Goal: Find specific page/section: Find specific page/section

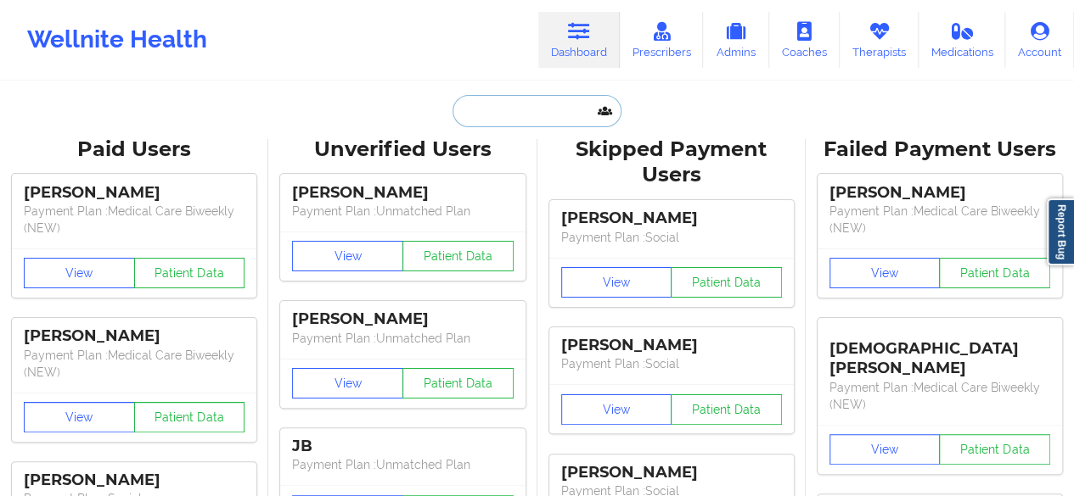
click at [560, 108] on input "text" at bounding box center [536, 111] width 168 height 32
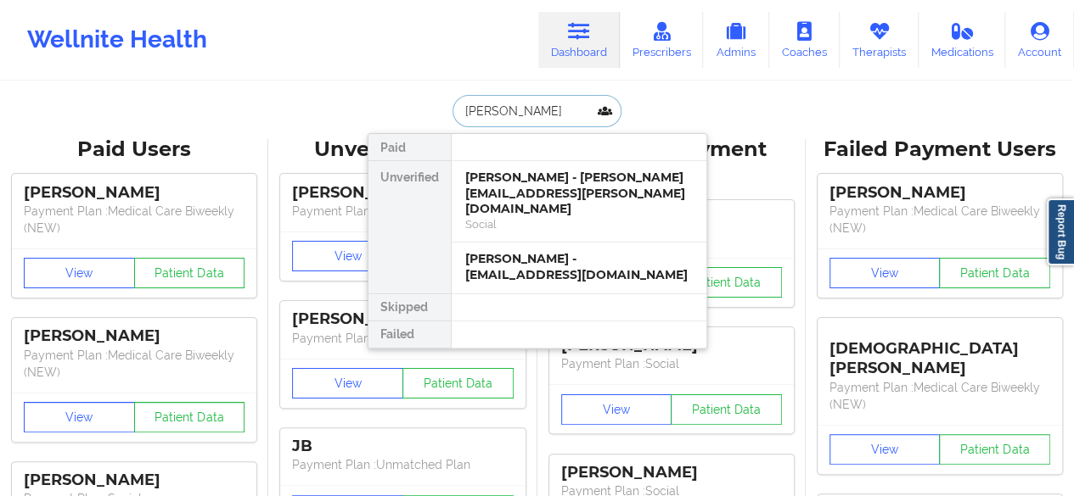
type input "[PERSON_NAME]"
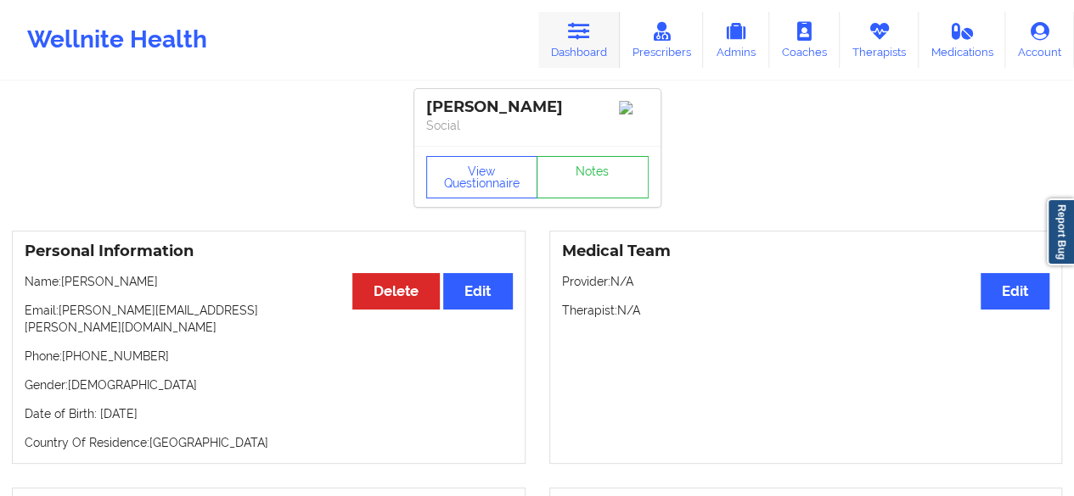
click at [593, 48] on link "Dashboard" at bounding box center [578, 40] width 81 height 56
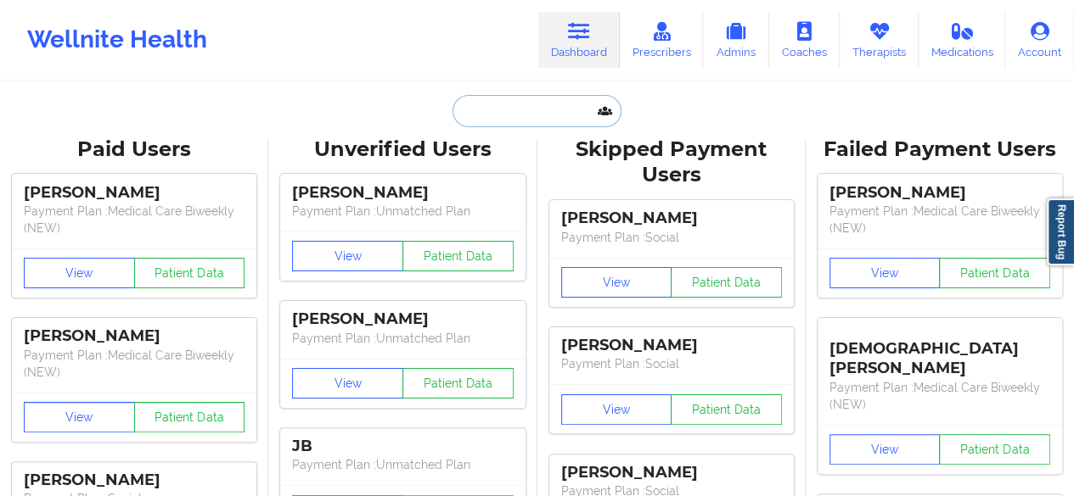
click at [529, 106] on input "text" at bounding box center [536, 111] width 168 height 32
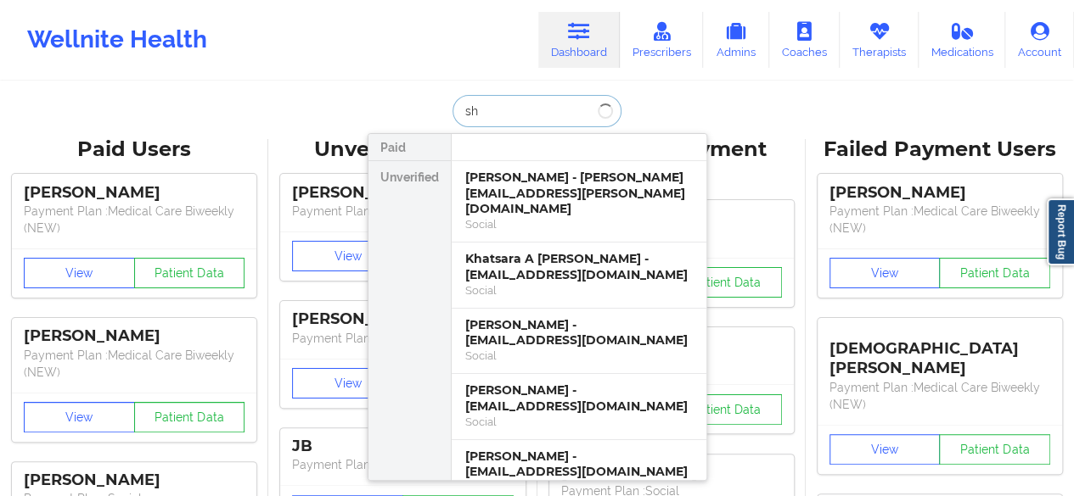
type input "s"
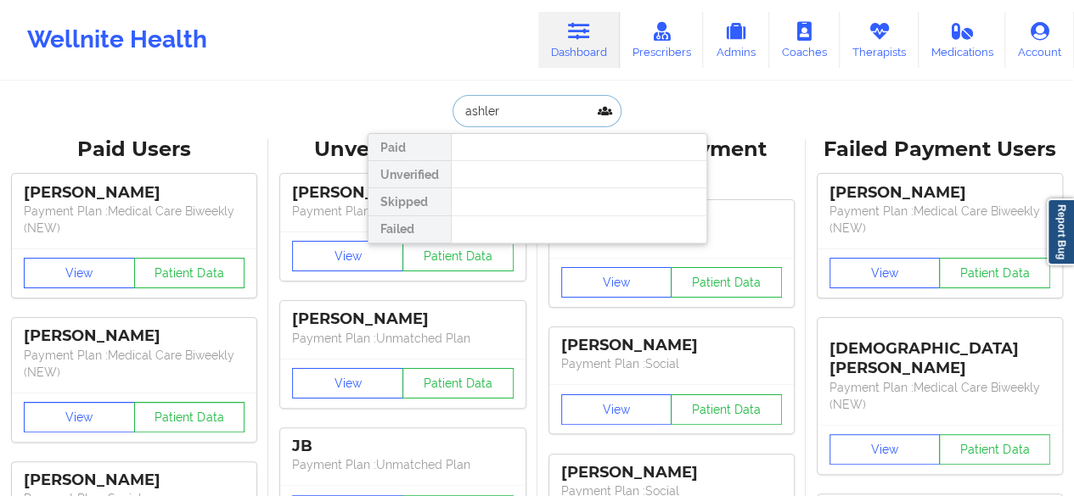
type input "ashle"
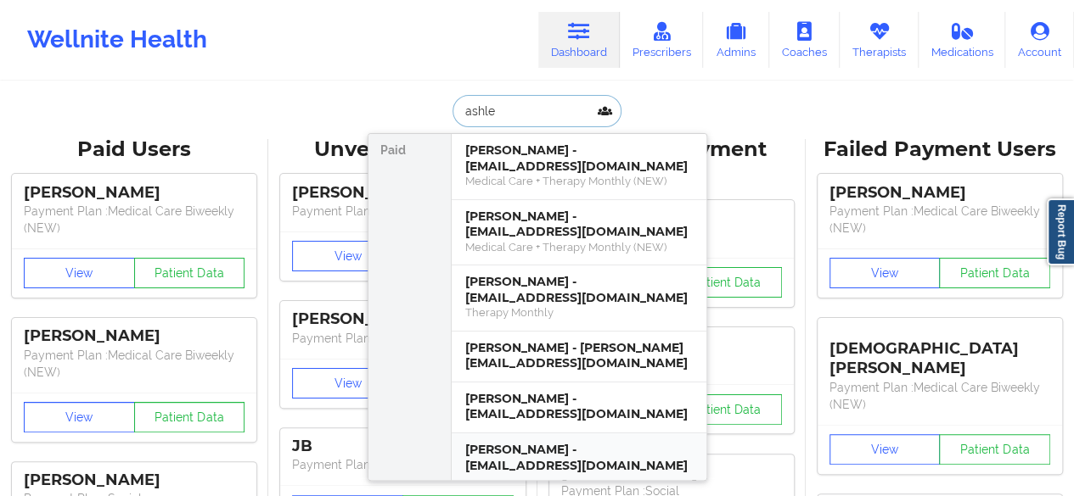
click at [631, 442] on div "[PERSON_NAME] - [EMAIL_ADDRESS][DOMAIN_NAME]" at bounding box center [578, 457] width 227 height 31
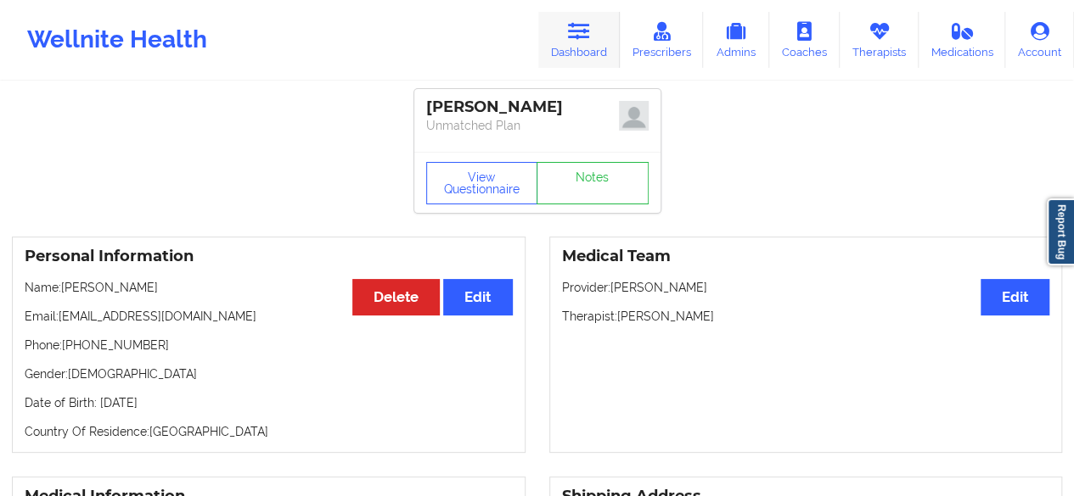
click at [565, 44] on link "Dashboard" at bounding box center [578, 40] width 81 height 56
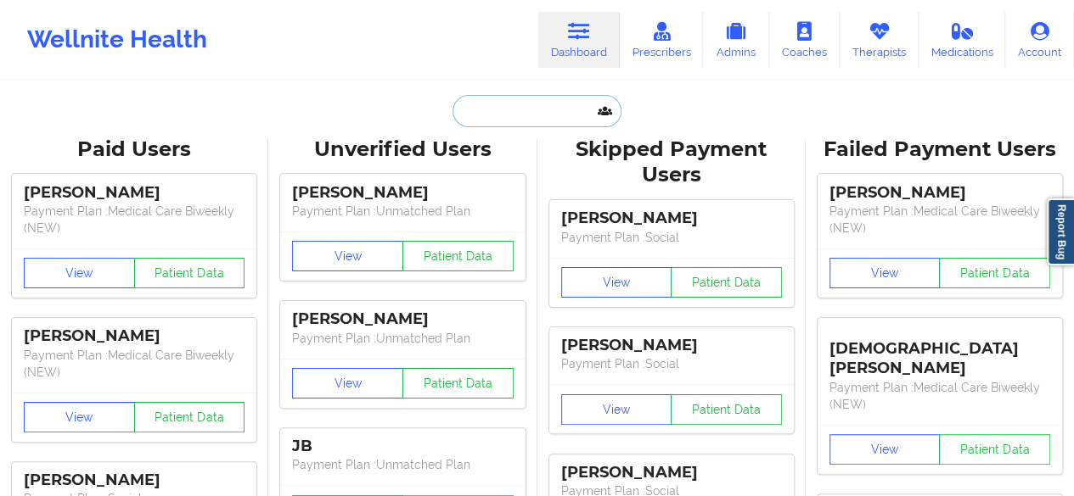
click at [513, 111] on input "text" at bounding box center [536, 111] width 168 height 32
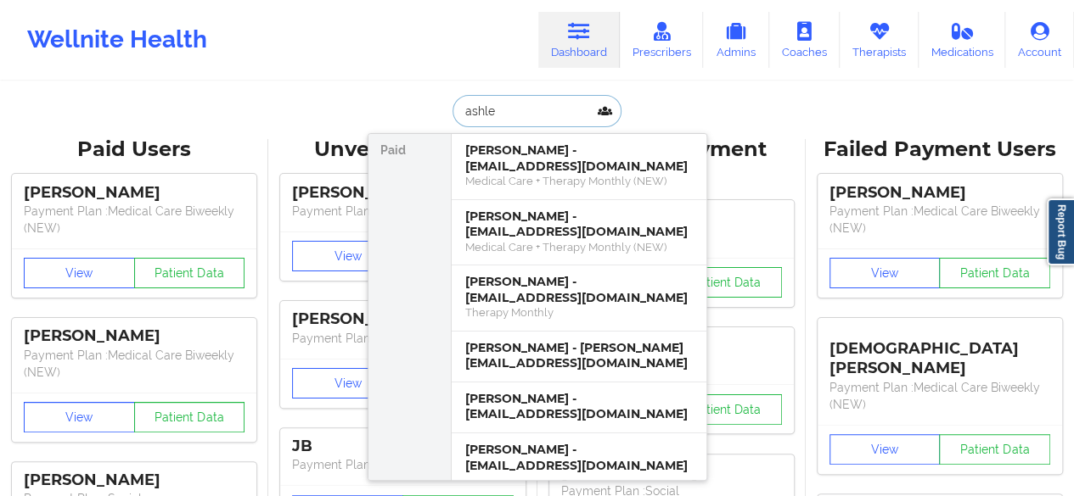
type input "[PERSON_NAME]"
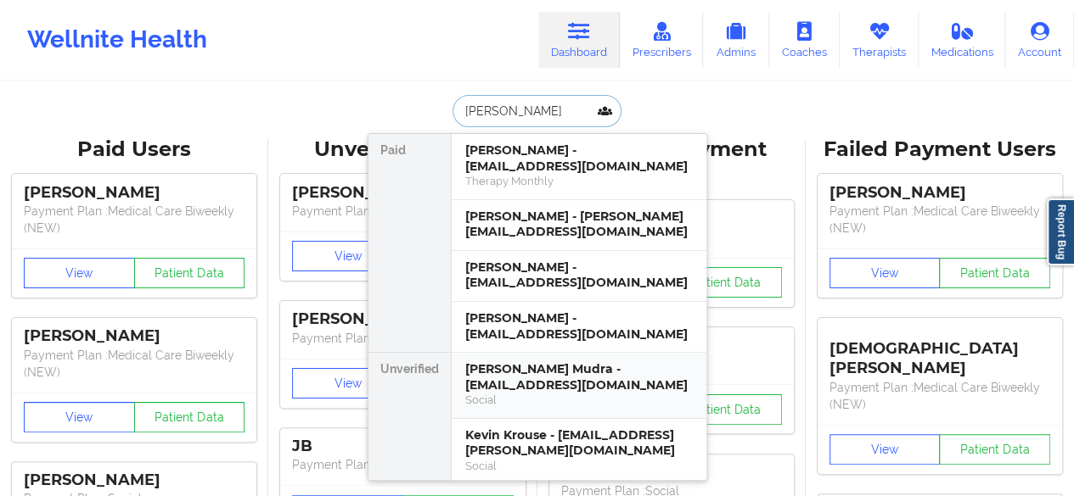
click at [545, 362] on div "[PERSON_NAME] Mudra - [EMAIL_ADDRESS][DOMAIN_NAME]" at bounding box center [578, 377] width 227 height 31
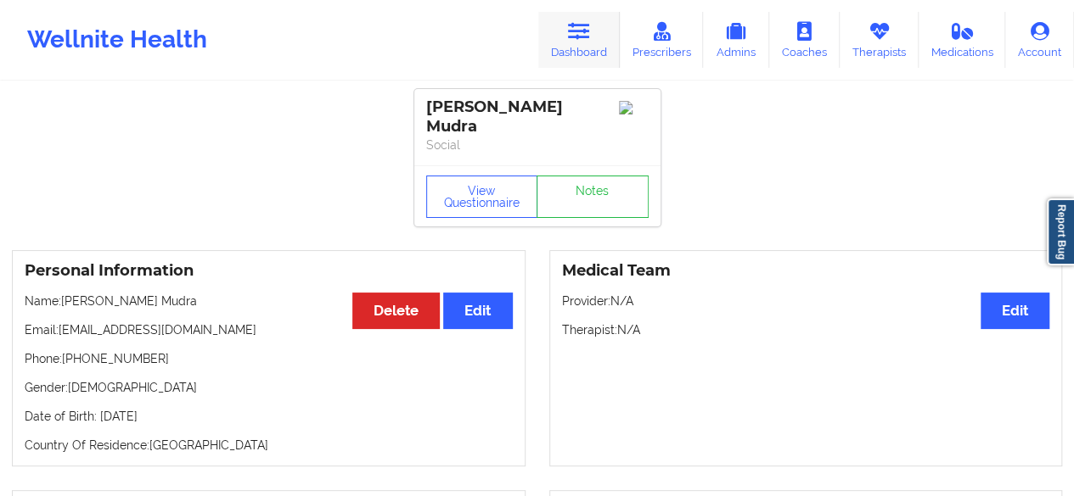
click at [592, 42] on link "Dashboard" at bounding box center [578, 40] width 81 height 56
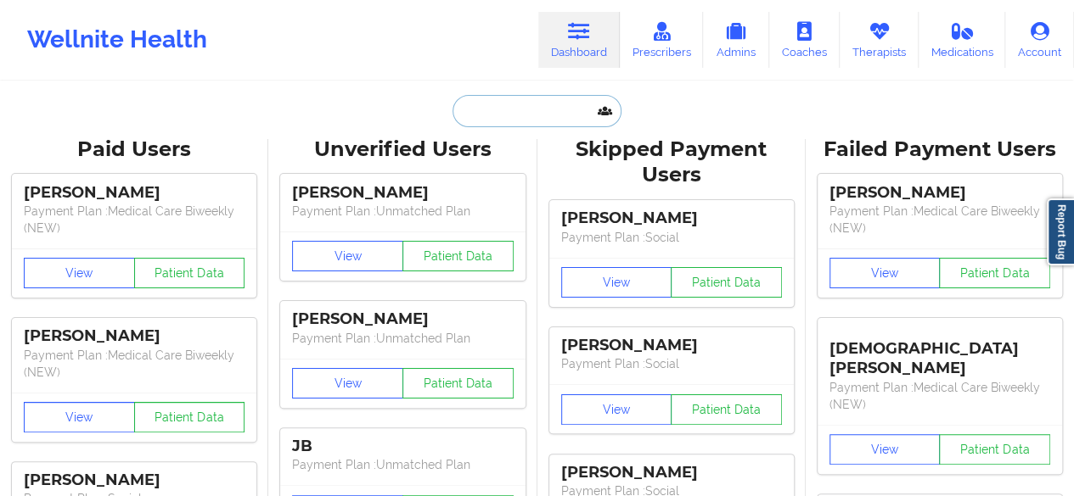
click at [542, 113] on input "text" at bounding box center [536, 111] width 168 height 32
paste input "[PHONE_NUMBER]"
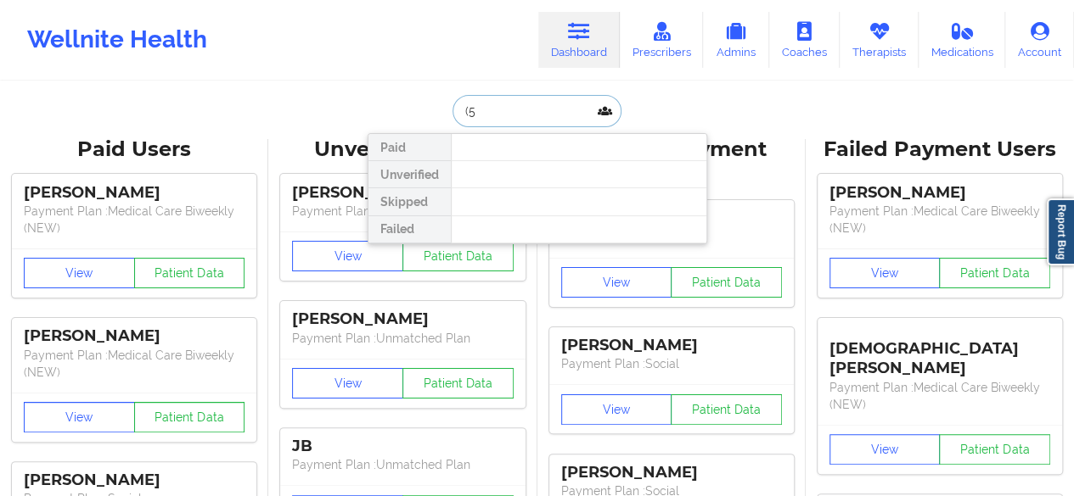
type input "("
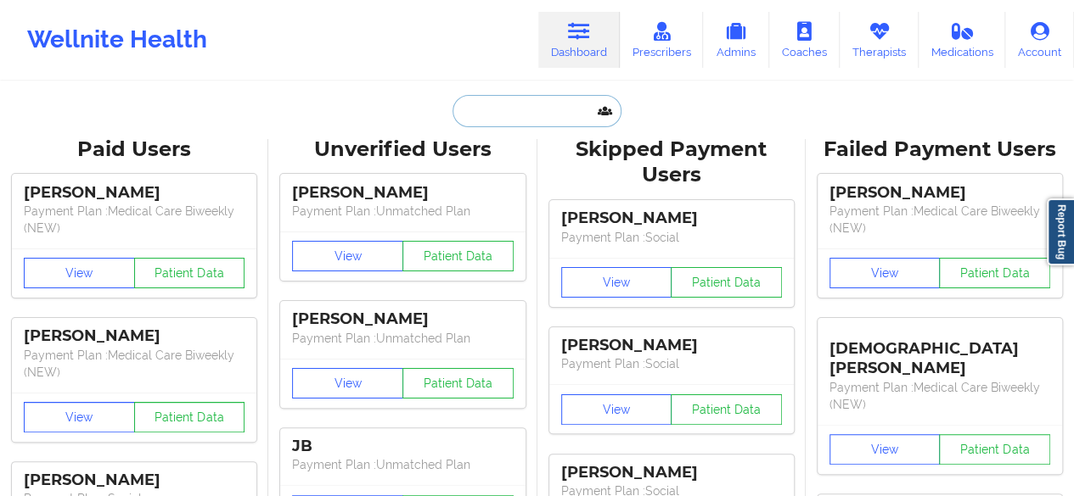
paste input "[PERSON_NAME]"
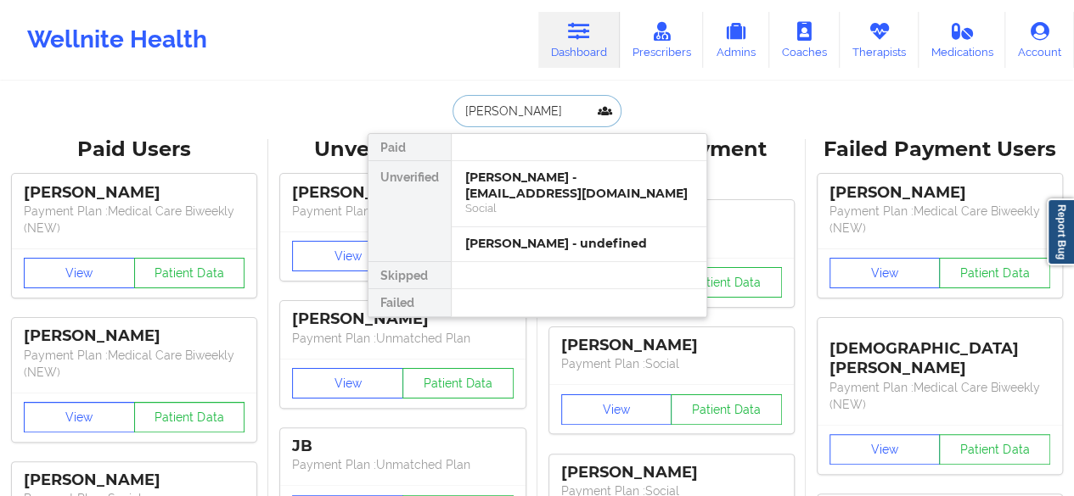
type input "[PERSON_NAME]"
